Goal: Information Seeking & Learning: Learn about a topic

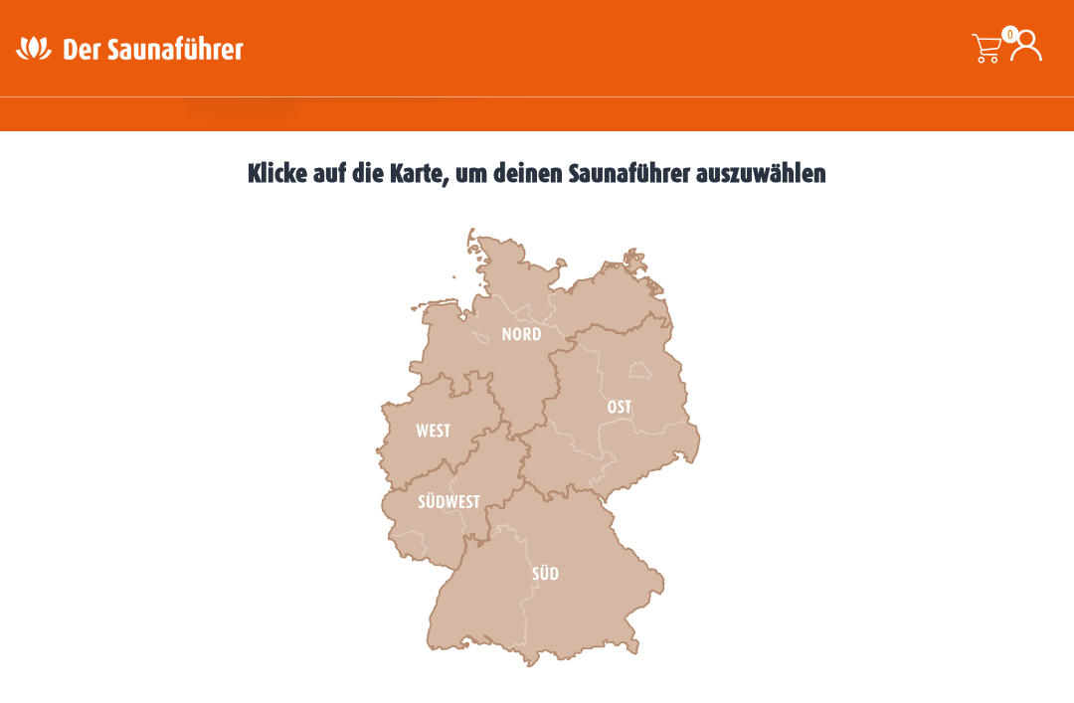
scroll to position [507, 0]
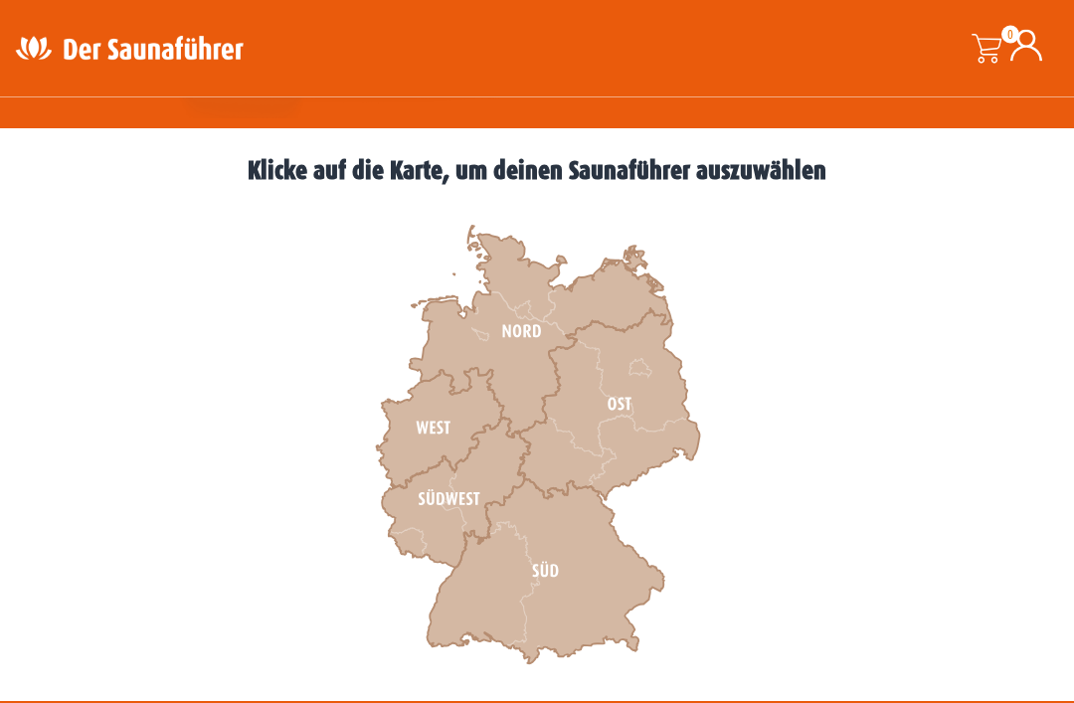
click at [523, 321] on icon at bounding box center [540, 333] width 263 height 212
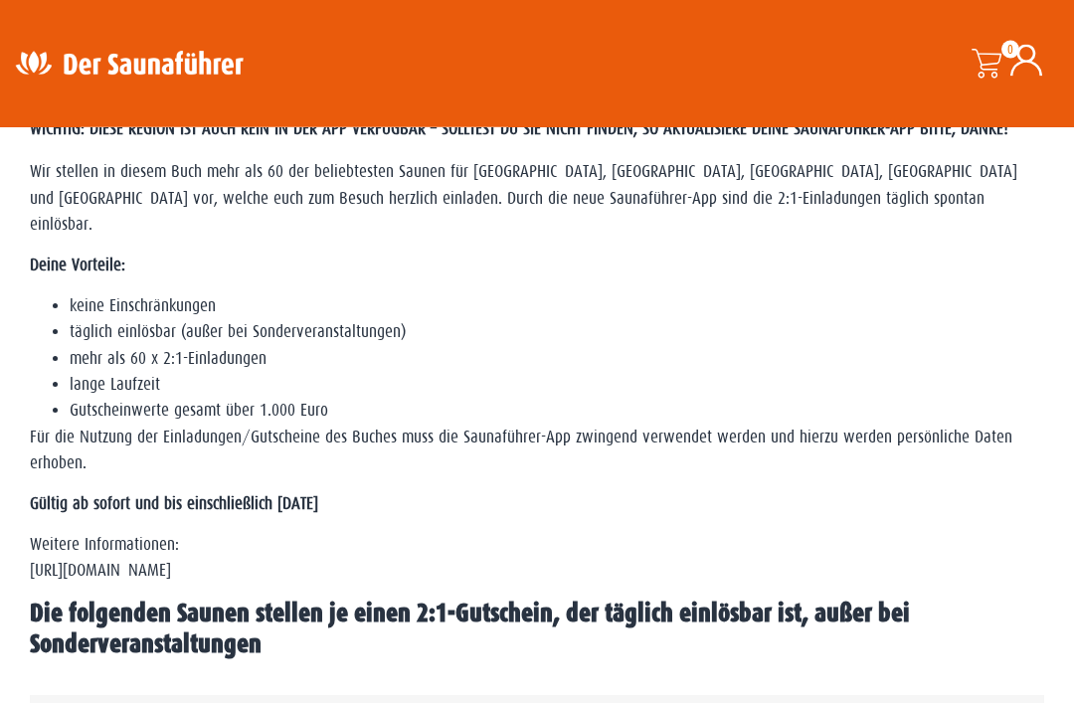
scroll to position [587, 0]
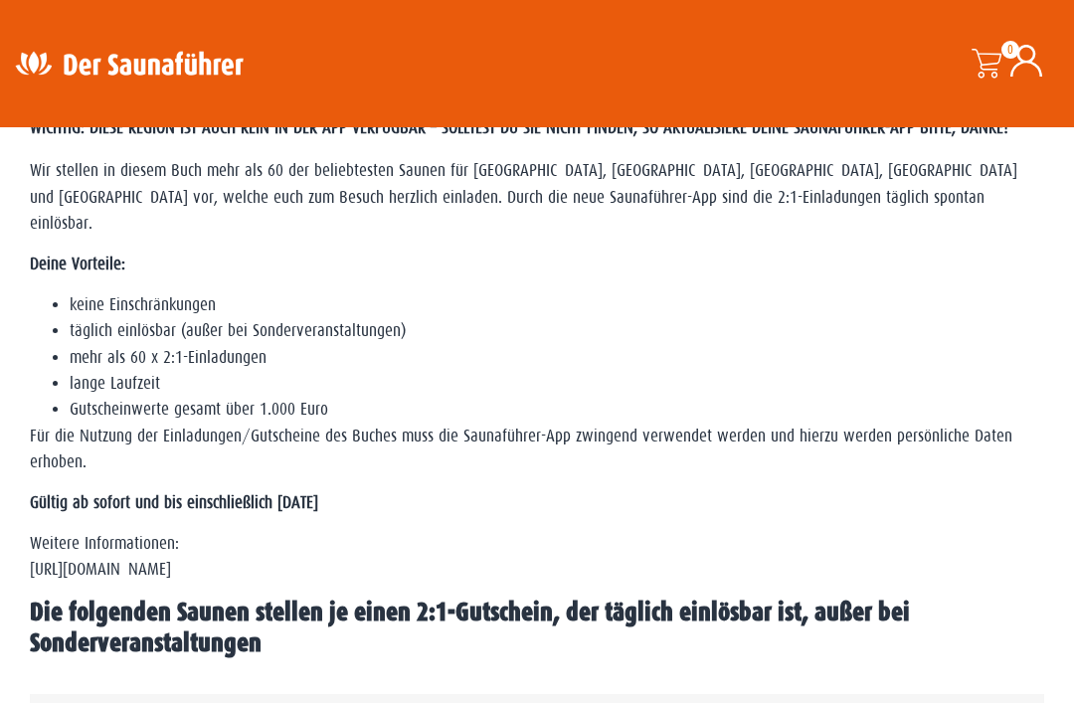
click at [987, 500] on p "Gültig ab sofort und bis einschließlich 01. Januar 2027" at bounding box center [537, 503] width 1014 height 26
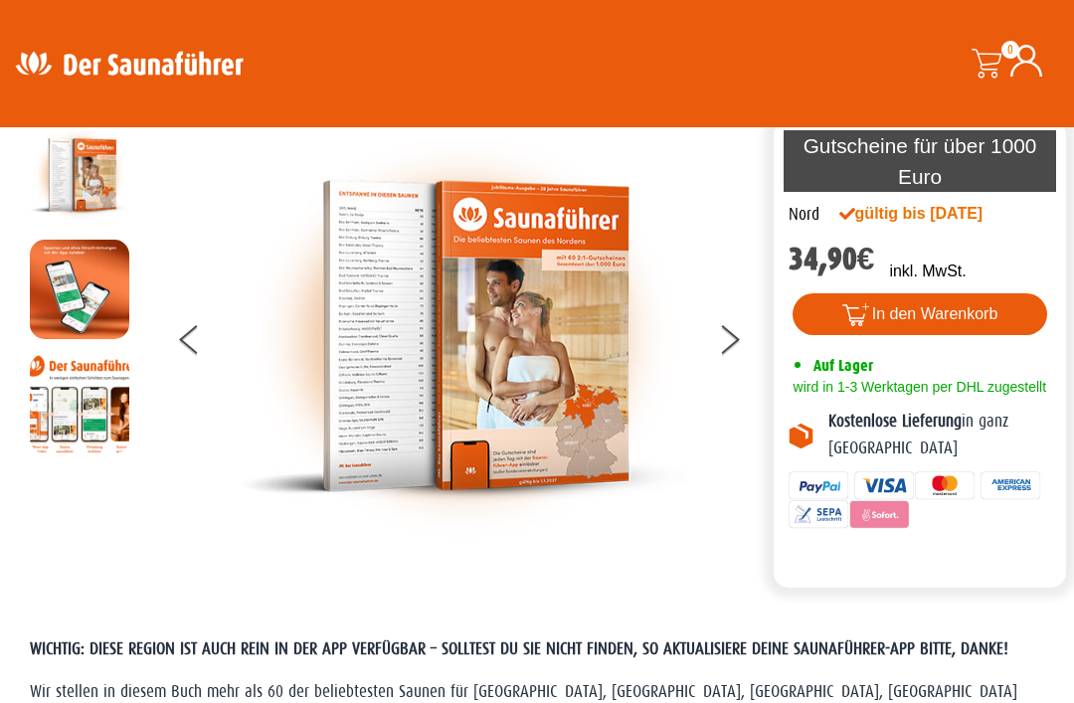
scroll to position [0, 0]
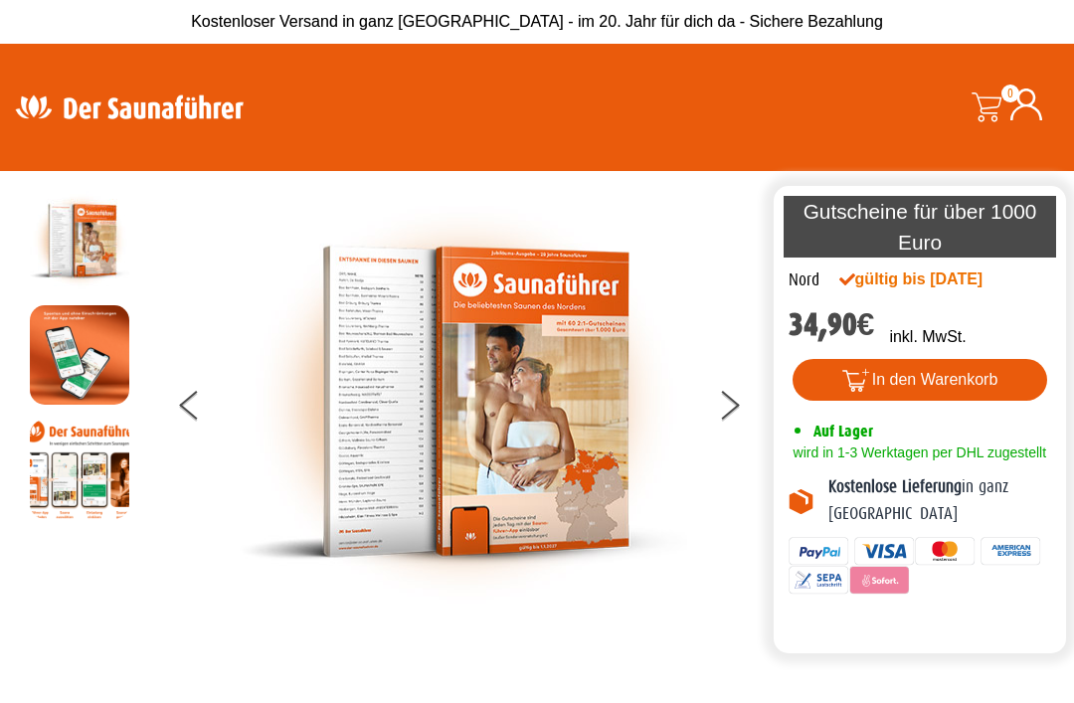
click at [730, 422] on button at bounding box center [742, 409] width 50 height 50
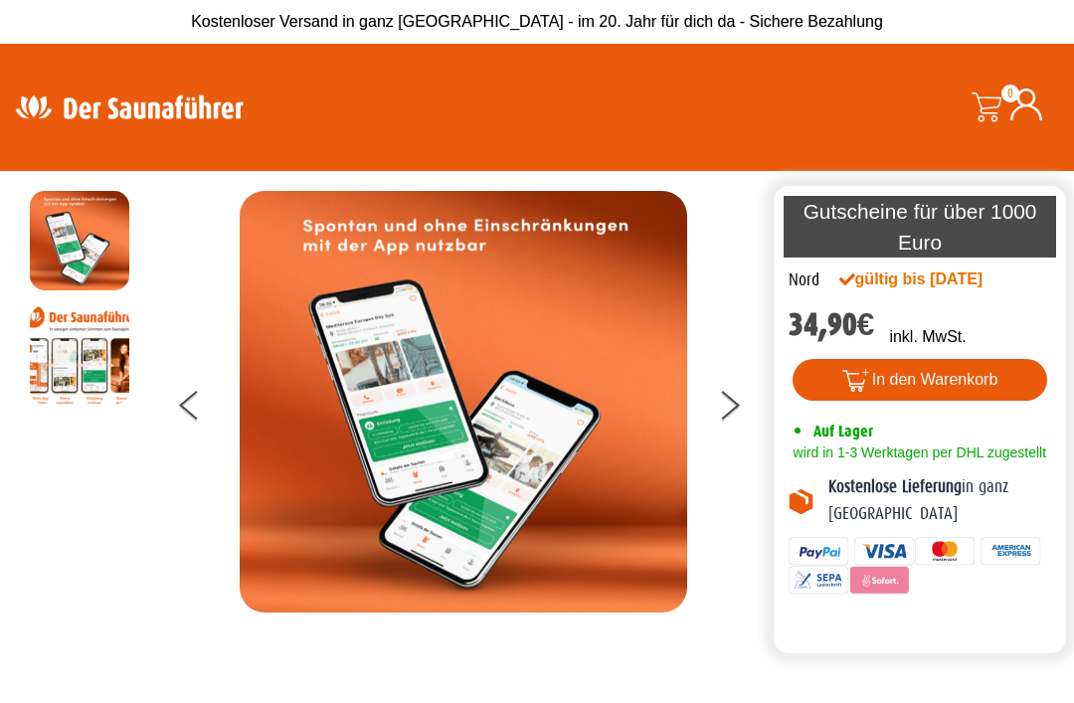
click at [728, 426] on button at bounding box center [742, 409] width 50 height 50
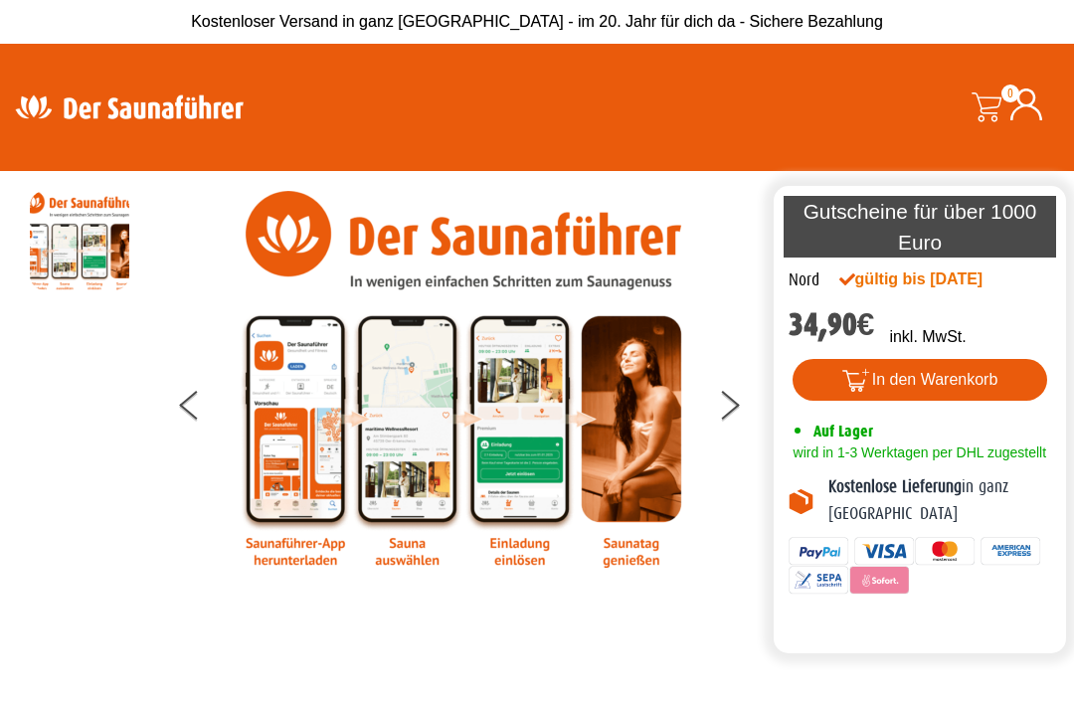
click at [727, 416] on button at bounding box center [742, 409] width 50 height 50
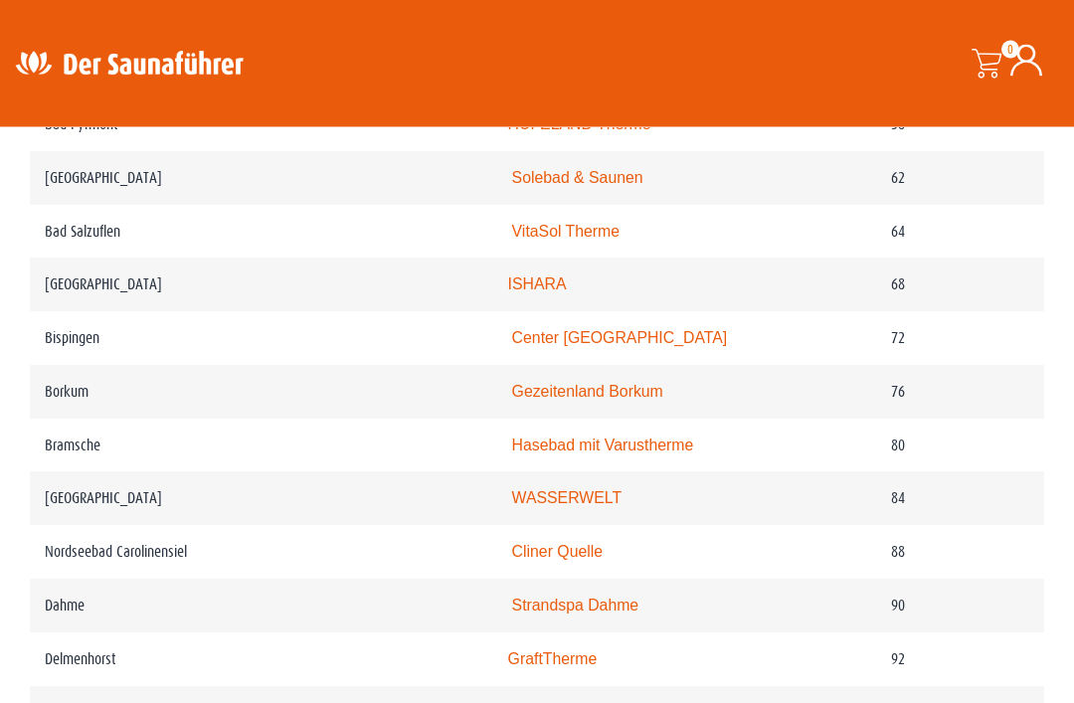
scroll to position [1665, 0]
click at [542, 454] on link "Hasebad mit Varustherme" at bounding box center [603, 445] width 182 height 17
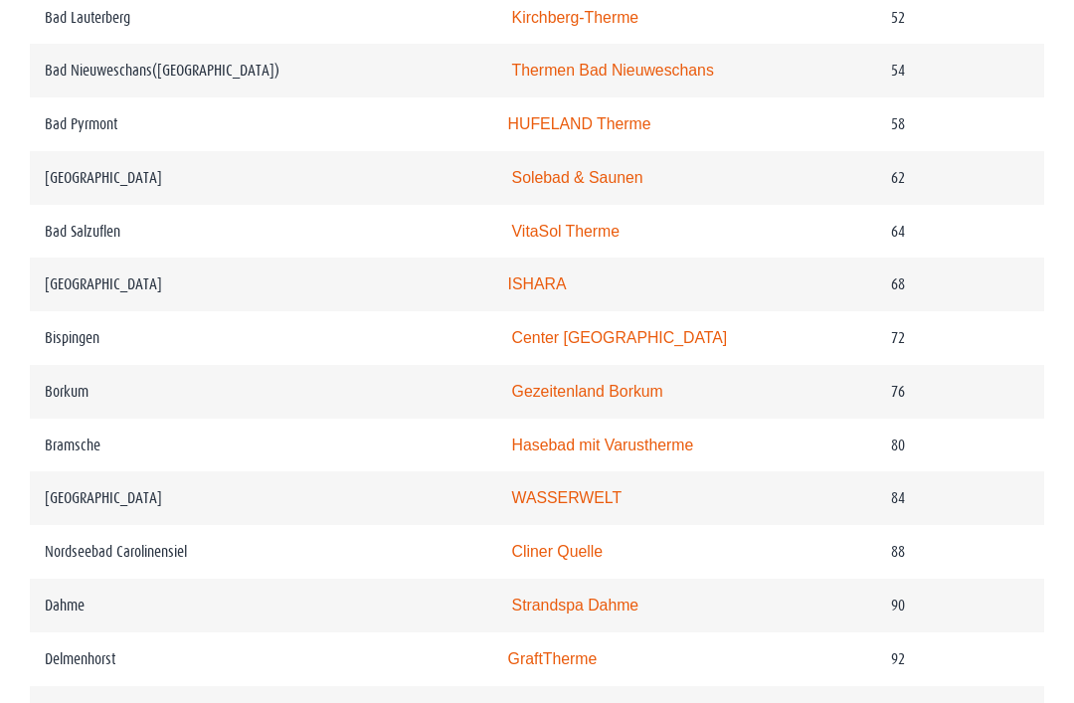
scroll to position [1729, 0]
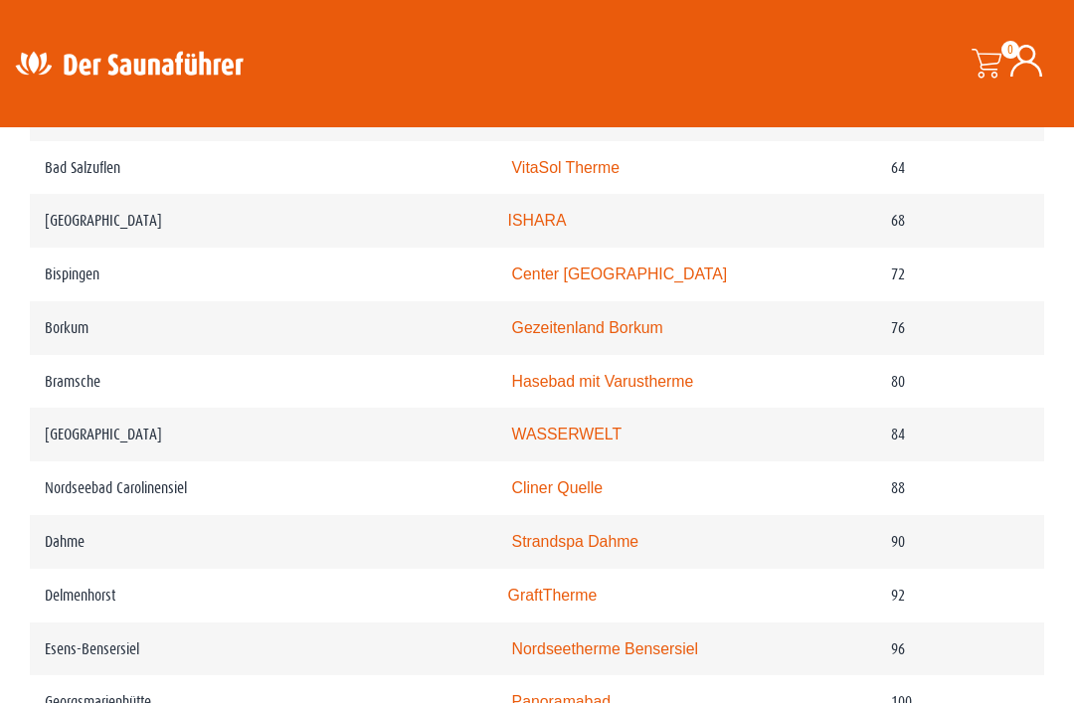
click at [514, 604] on link "GraftTherme" at bounding box center [553, 595] width 90 height 17
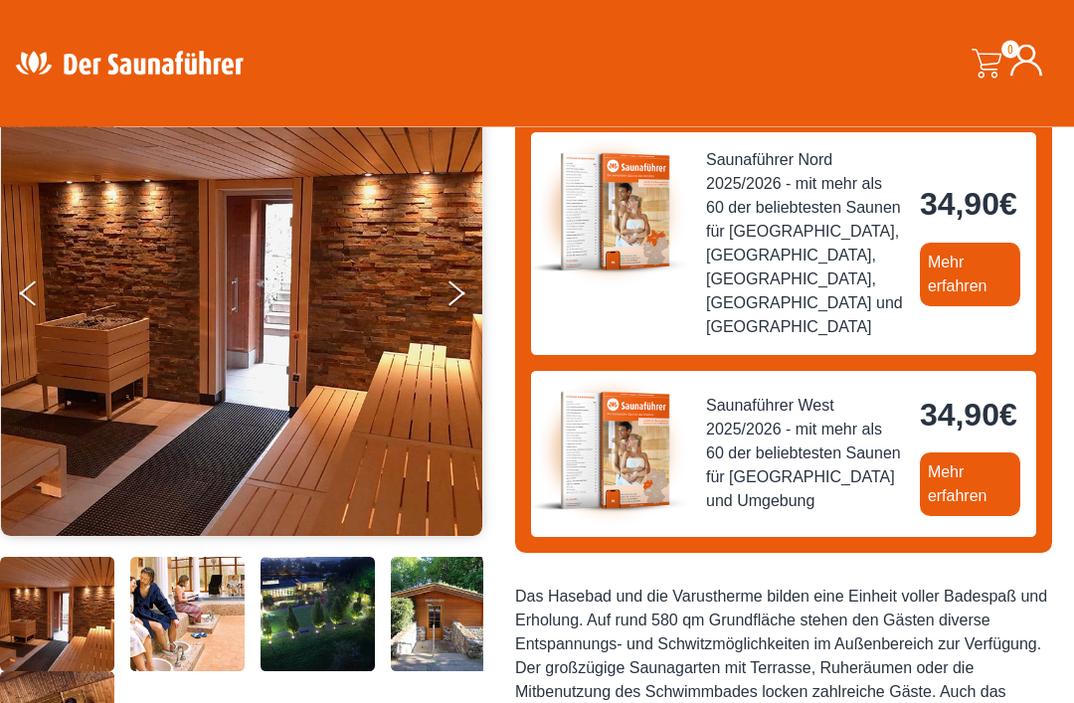
scroll to position [234, 0]
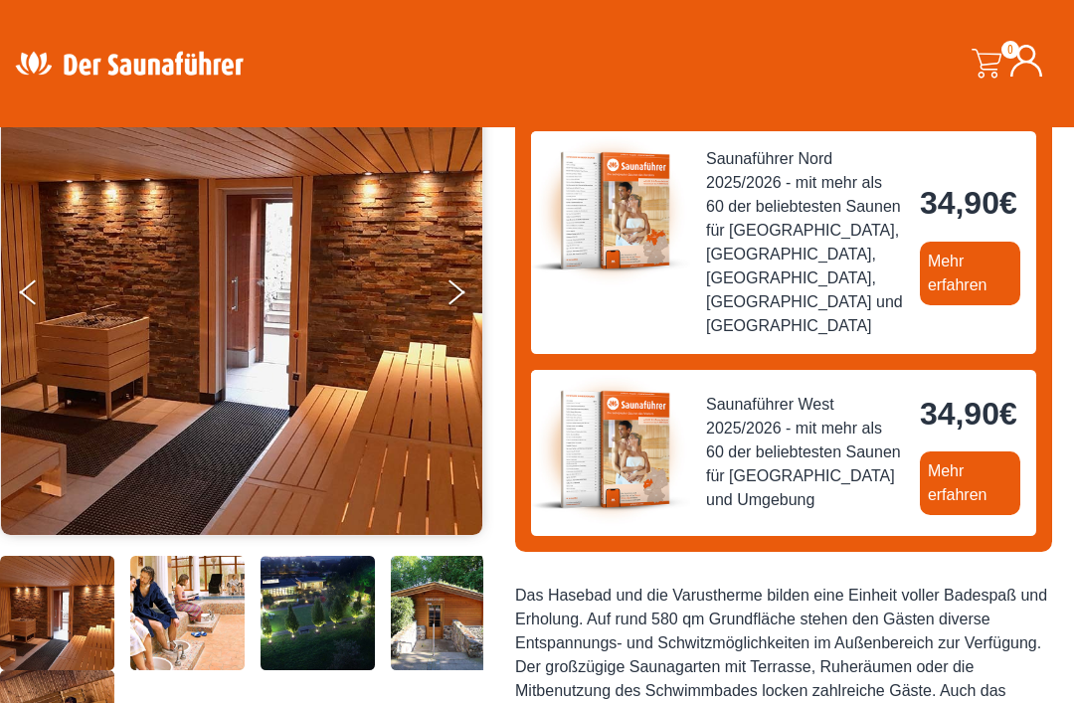
click at [452, 295] on button "Next" at bounding box center [470, 297] width 50 height 50
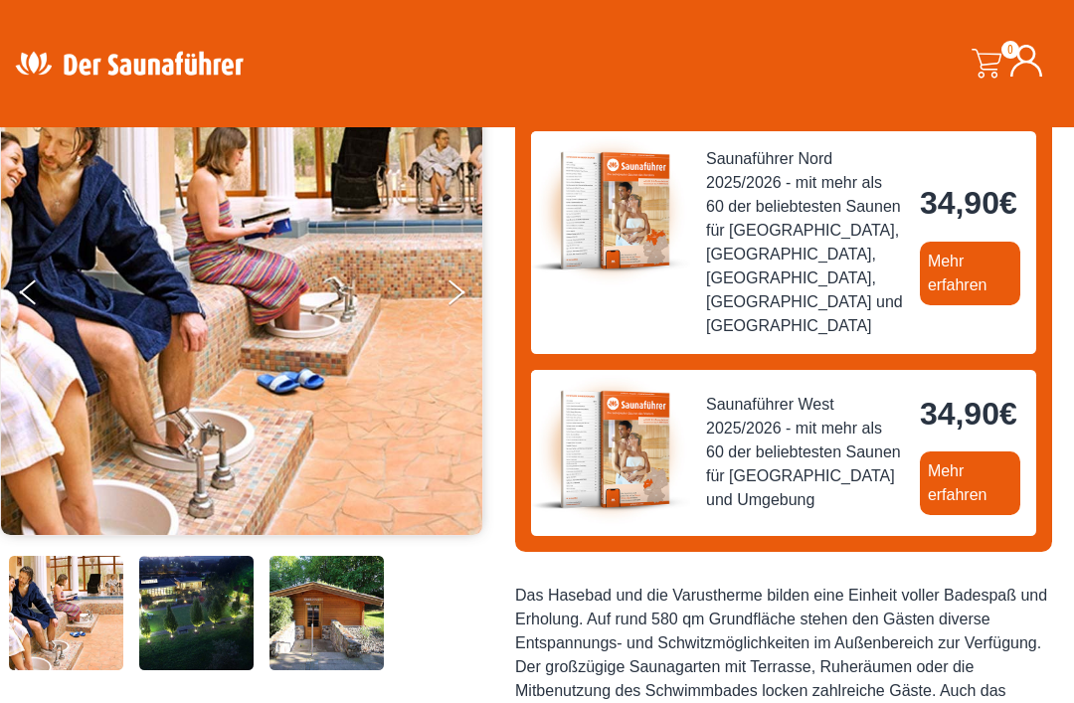
click at [452, 303] on button "Next" at bounding box center [470, 297] width 50 height 50
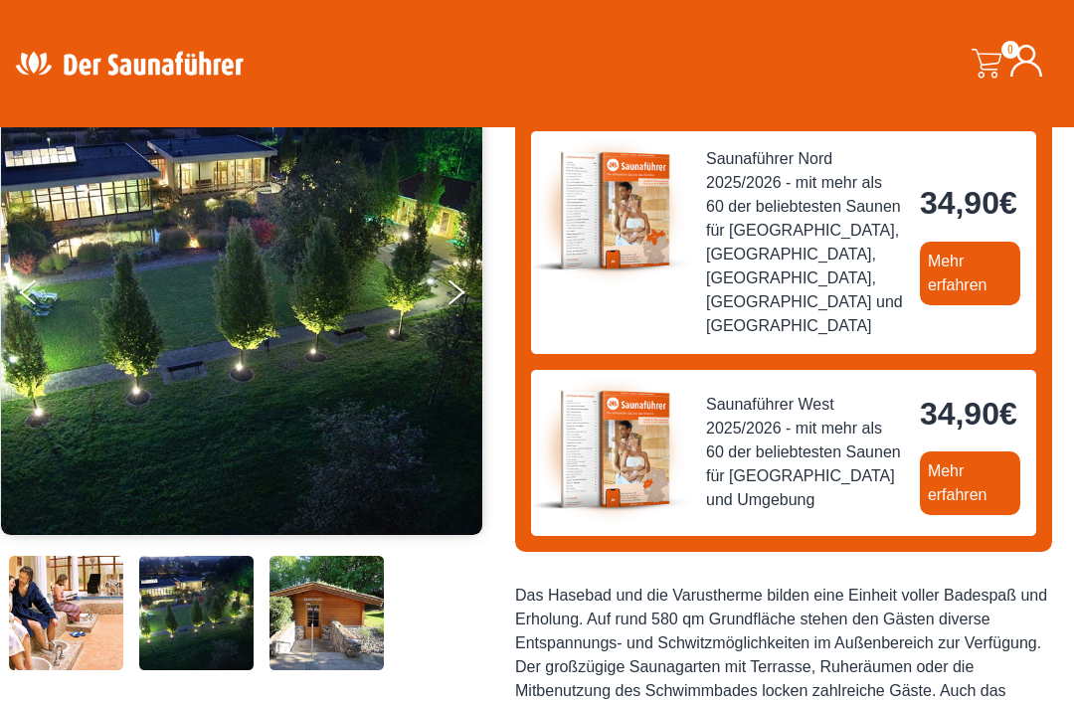
click at [463, 299] on button "Next" at bounding box center [470, 297] width 50 height 50
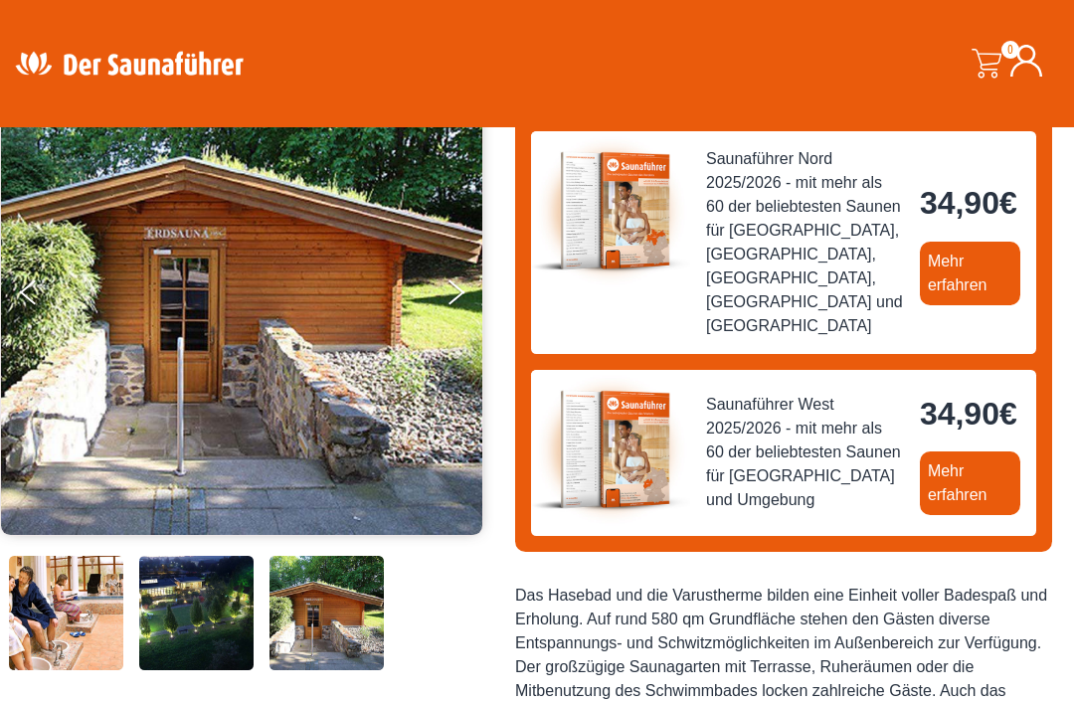
click at [457, 297] on button "Next" at bounding box center [470, 297] width 50 height 50
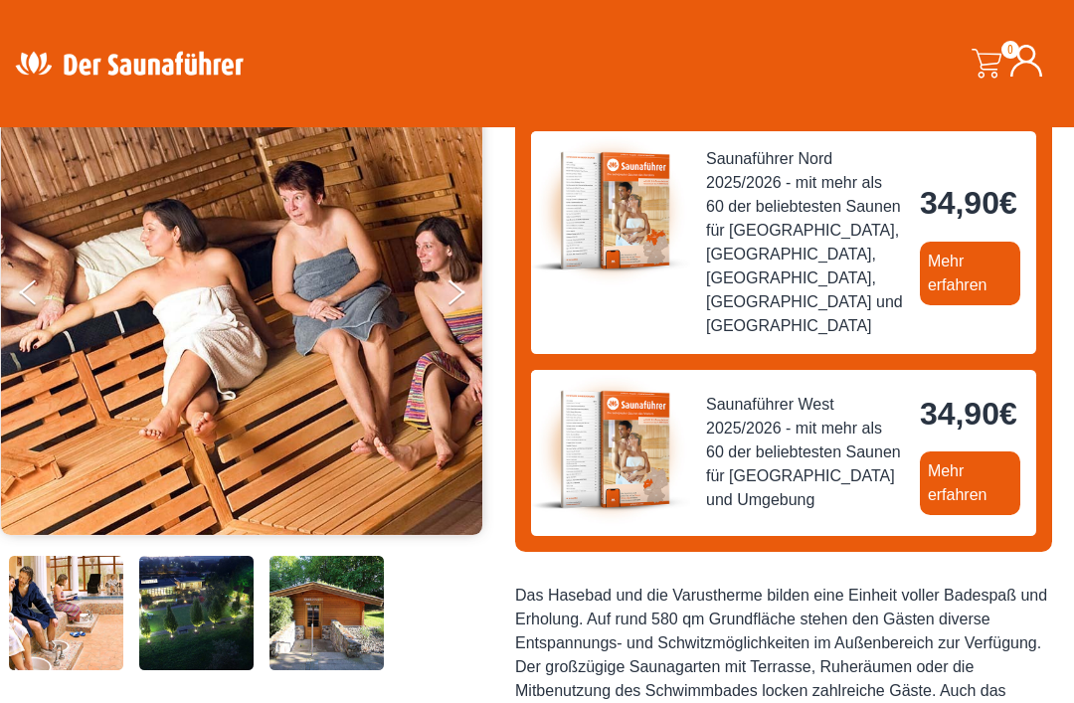
click at [514, 308] on div "34,90 € €" at bounding box center [537, 427] width 1074 height 791
click at [460, 295] on button "Next" at bounding box center [470, 297] width 50 height 50
click at [448, 297] on button "Next" at bounding box center [470, 297] width 50 height 50
click at [444, 297] on img at bounding box center [241, 291] width 481 height 487
click at [456, 302] on button "Next" at bounding box center [470, 297] width 50 height 50
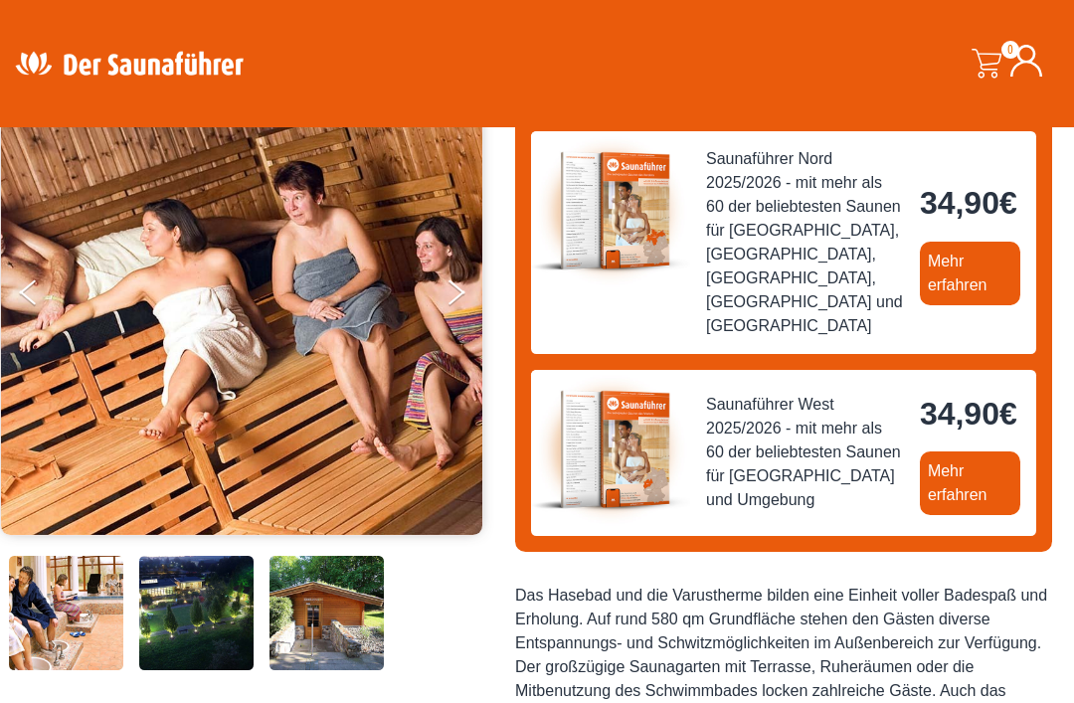
click at [454, 300] on button "Next" at bounding box center [470, 297] width 50 height 50
click at [450, 315] on button "Next" at bounding box center [470, 297] width 50 height 50
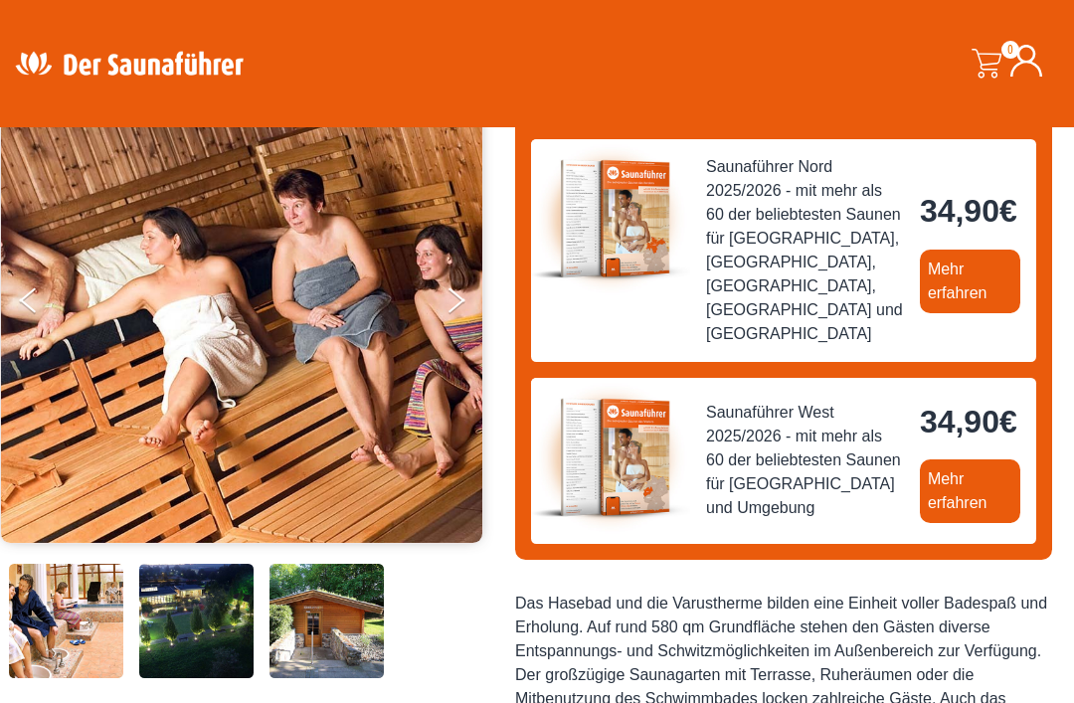
scroll to position [0, 0]
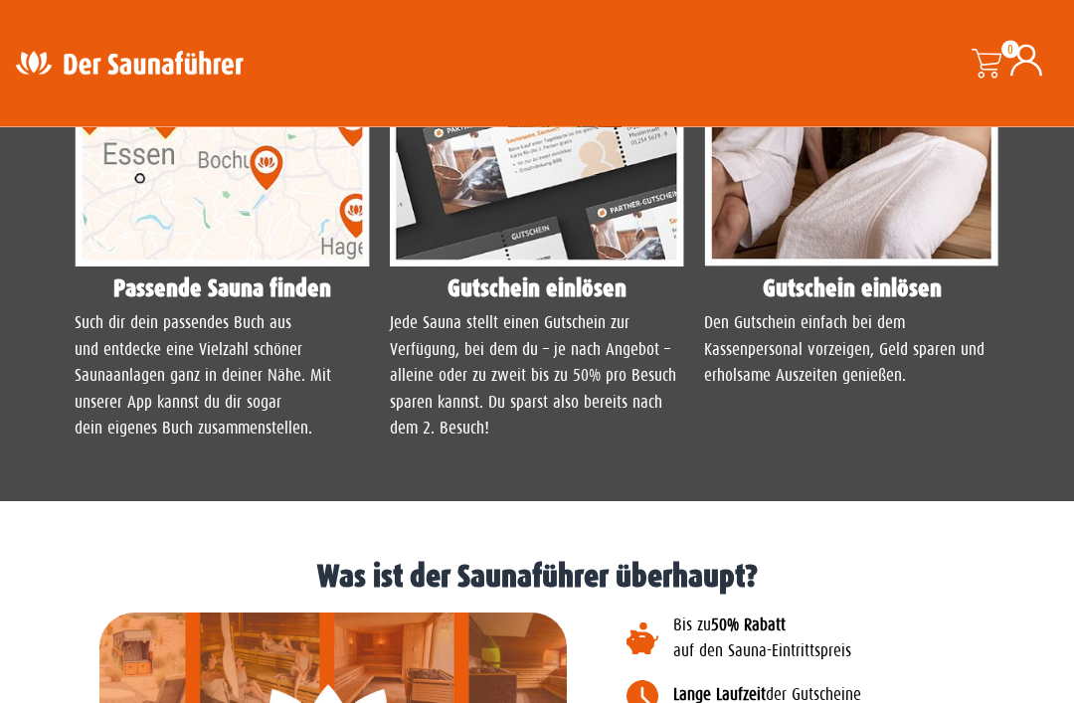
scroll to position [1879, 0]
click at [276, 268] on img at bounding box center [222, 83] width 295 height 369
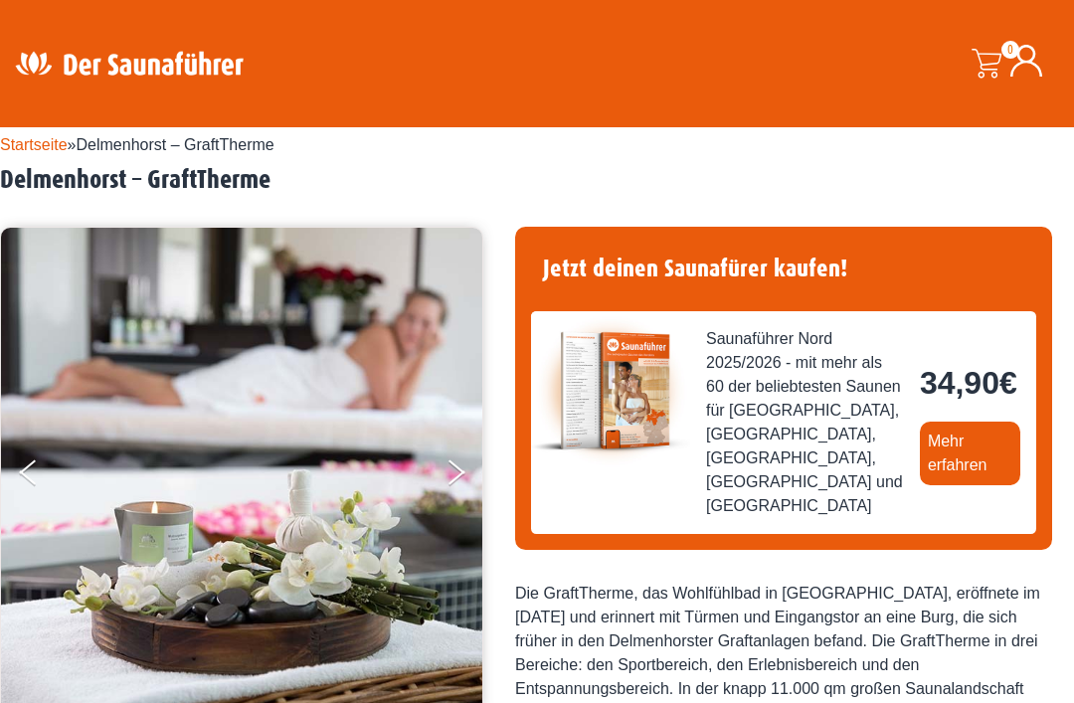
scroll to position [0, 0]
